Goal: Task Accomplishment & Management: Use online tool/utility

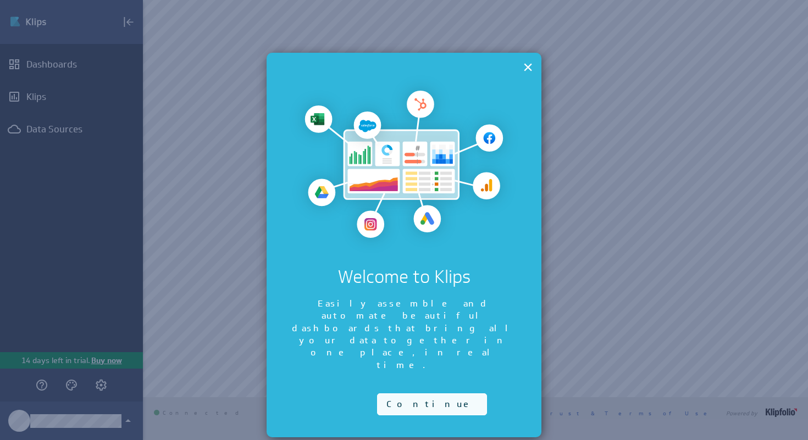
click at [407, 393] on button "Continue" at bounding box center [432, 404] width 110 height 22
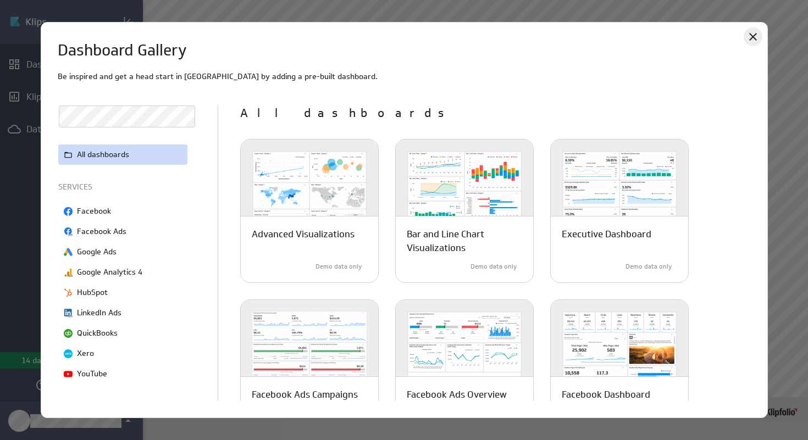
click at [750, 37] on icon "Close" at bounding box center [752, 36] width 13 height 13
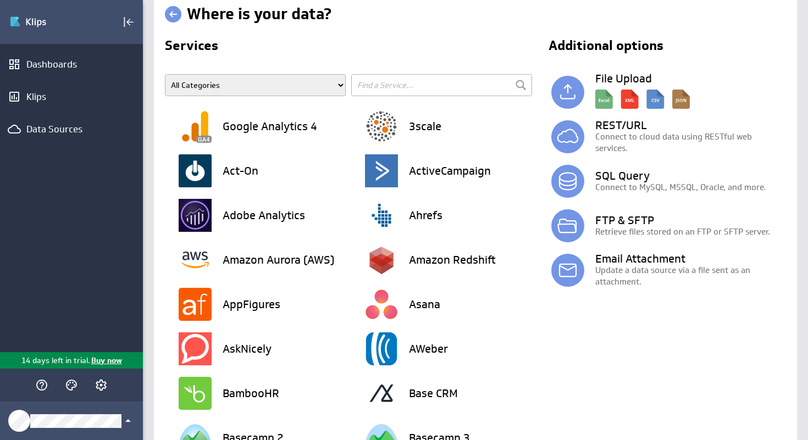
scroll to position [19, 0]
type input "shop"
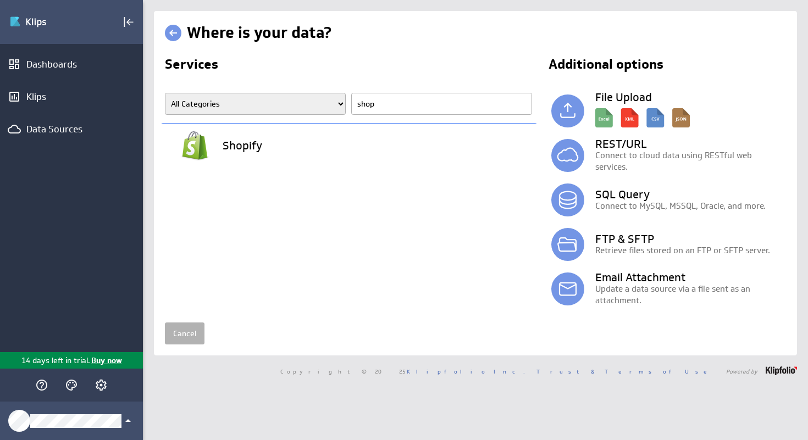
scroll to position [0, 0]
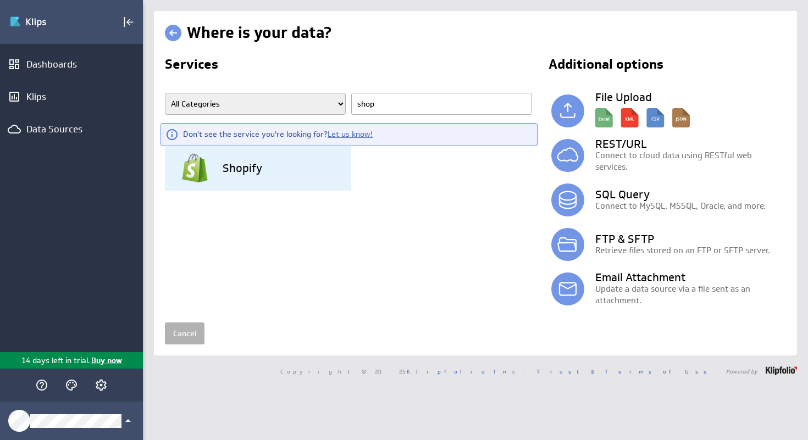
click at [247, 180] on div "Shopify" at bounding box center [265, 168] width 173 height 45
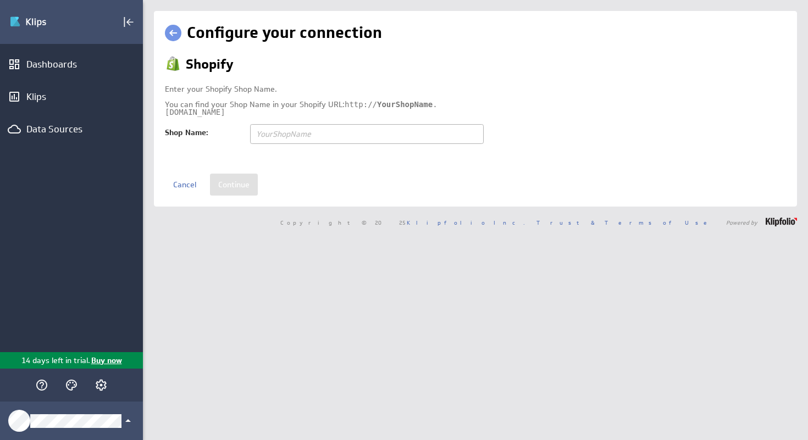
click at [234, 98] on div "Enter your Shopify Shop Name. You can find your Shop Name in your Shopify URL: …" at bounding box center [330, 100] width 330 height 31
click at [294, 131] on input "text" at bounding box center [367, 134] width 234 height 20
type input "budmother"
click at [231, 198] on div "Configure your connection Shopify Enter your Shopify Shop Name. You can find yo…" at bounding box center [475, 109] width 643 height 196
click at [235, 195] on input "Continue" at bounding box center [234, 185] width 48 height 22
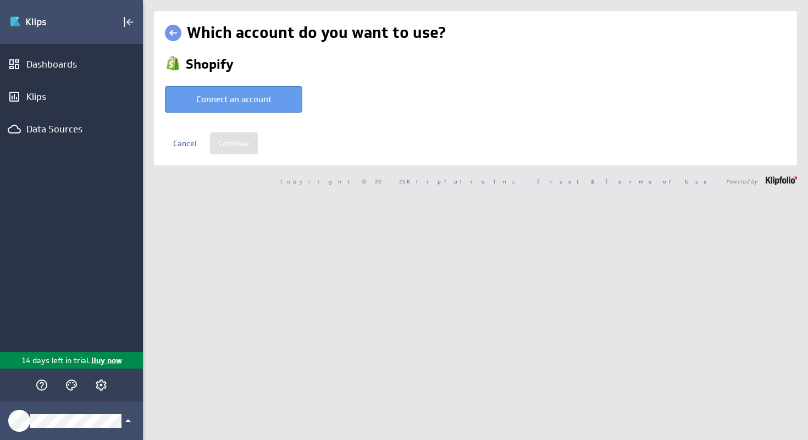
click at [235, 101] on button "Connect an account" at bounding box center [233, 99] width 137 height 26
